Goal: Task Accomplishment & Management: Use online tool/utility

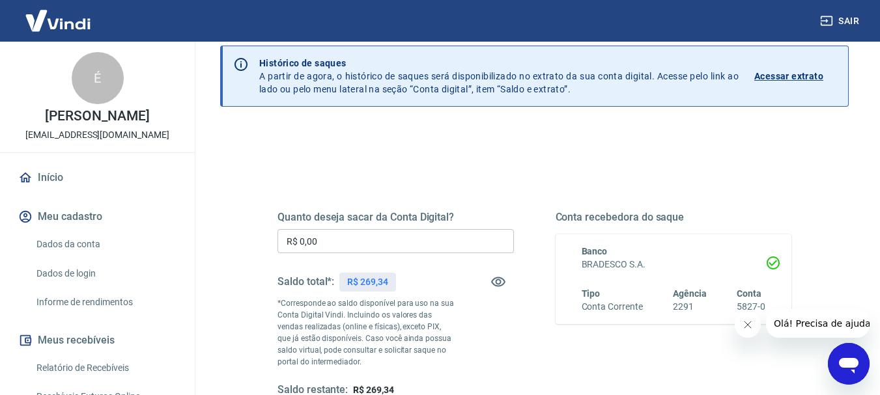
scroll to position [65, 0]
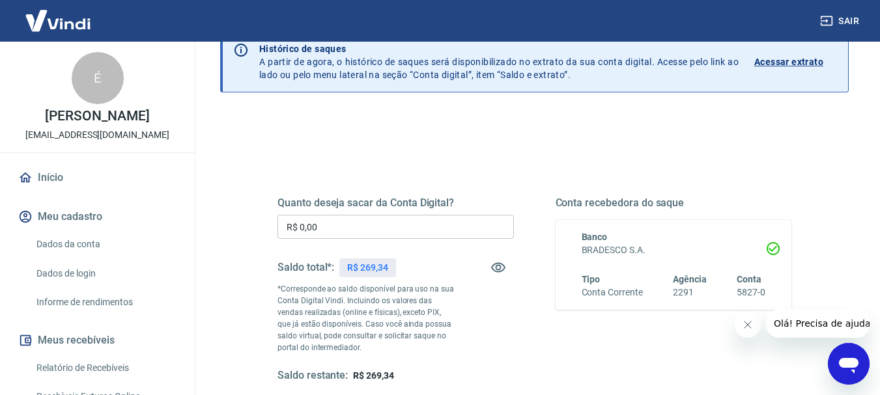
click at [347, 232] on input "R$ 0,00" at bounding box center [395, 227] width 236 height 24
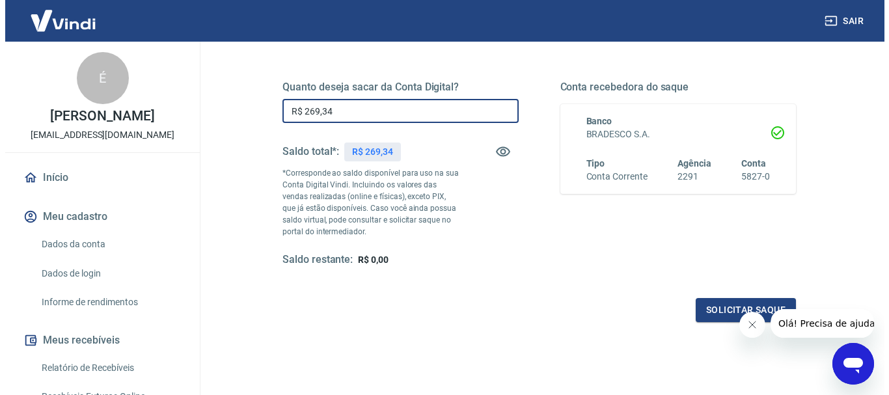
scroll to position [195, 0]
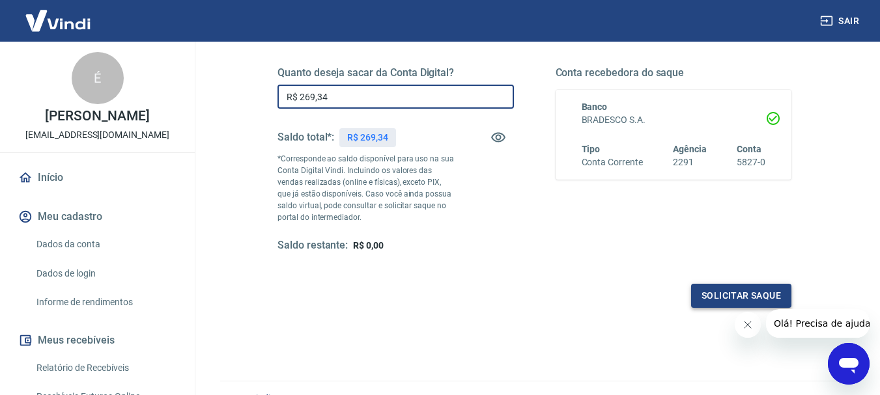
type input "R$ 269,34"
click at [747, 298] on button "Solicitar saque" at bounding box center [741, 296] width 100 height 24
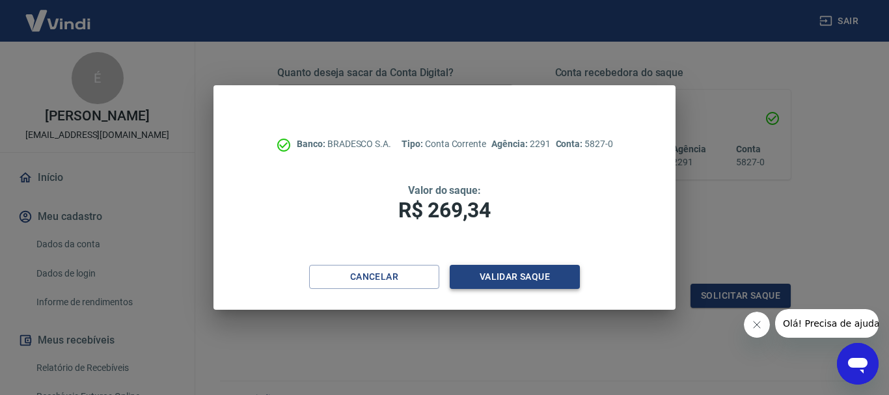
click at [529, 280] on button "Validar saque" at bounding box center [515, 277] width 130 height 24
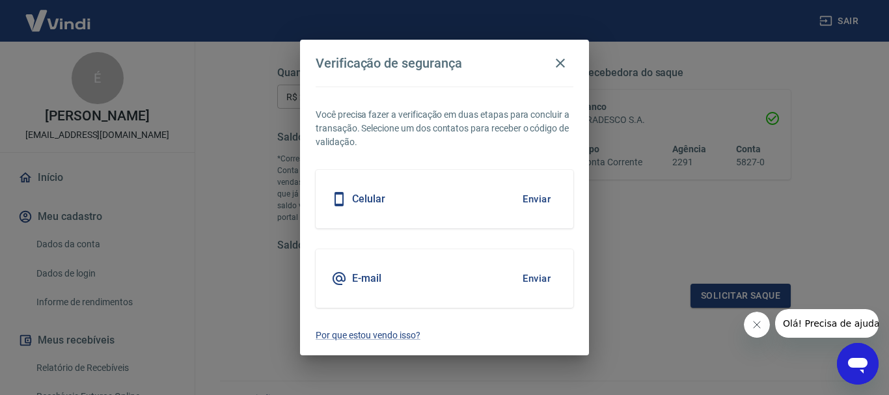
click at [421, 278] on div "E-mail Enviar" at bounding box center [445, 278] width 258 height 59
click at [536, 279] on button "Enviar" at bounding box center [537, 278] width 42 height 27
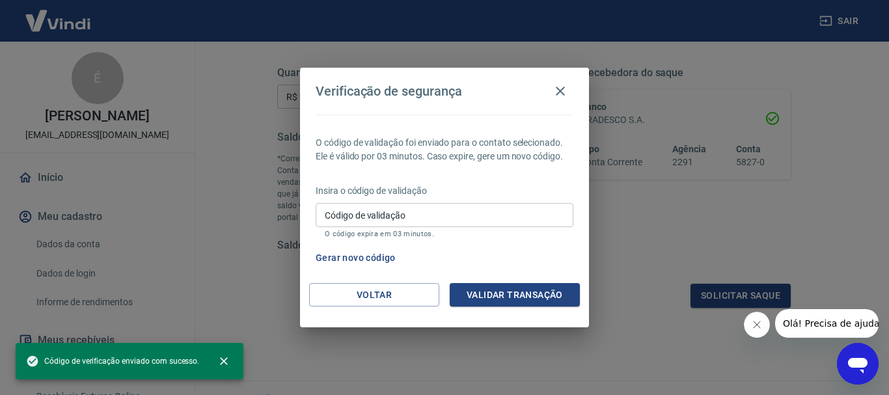
click at [412, 221] on input "Código de validação" at bounding box center [445, 215] width 258 height 24
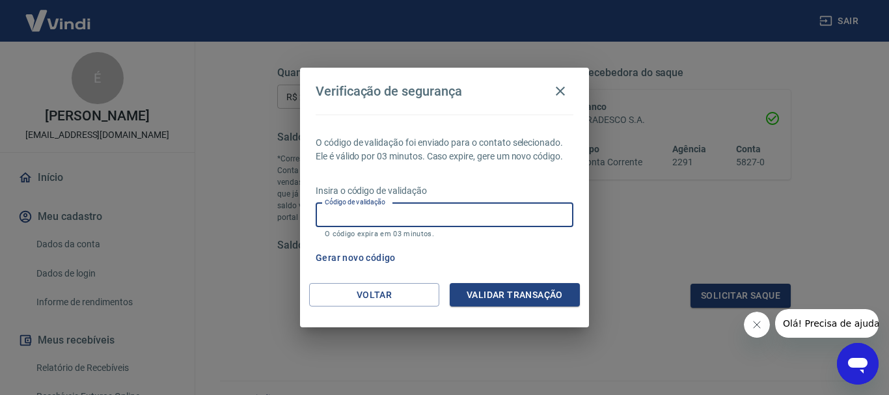
paste input "831126"
click at [328, 213] on input "831126" at bounding box center [445, 215] width 258 height 24
type input "831126"
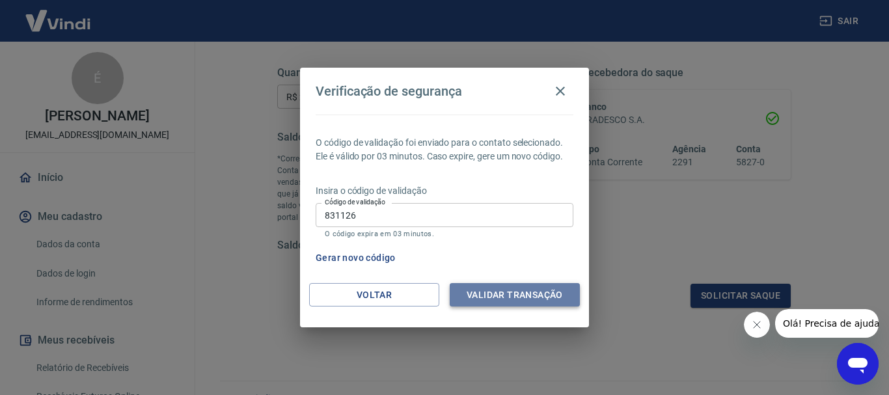
click at [504, 293] on button "Validar transação" at bounding box center [515, 295] width 130 height 24
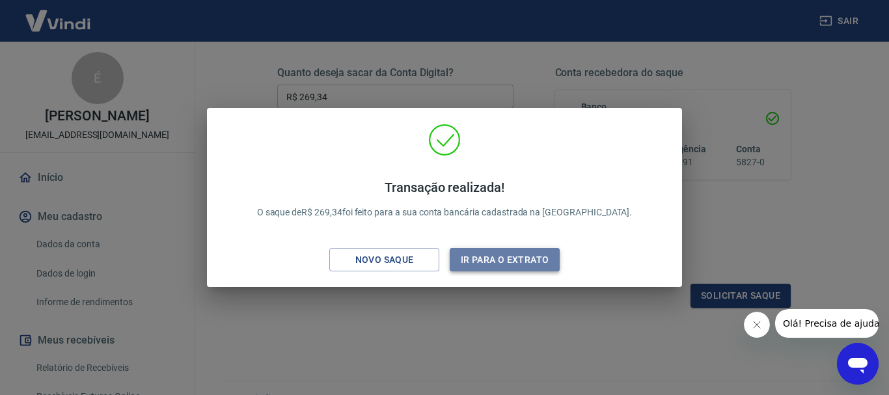
click at [494, 262] on button "Ir para o extrato" at bounding box center [505, 260] width 110 height 24
